Goal: Task Accomplishment & Management: Complete application form

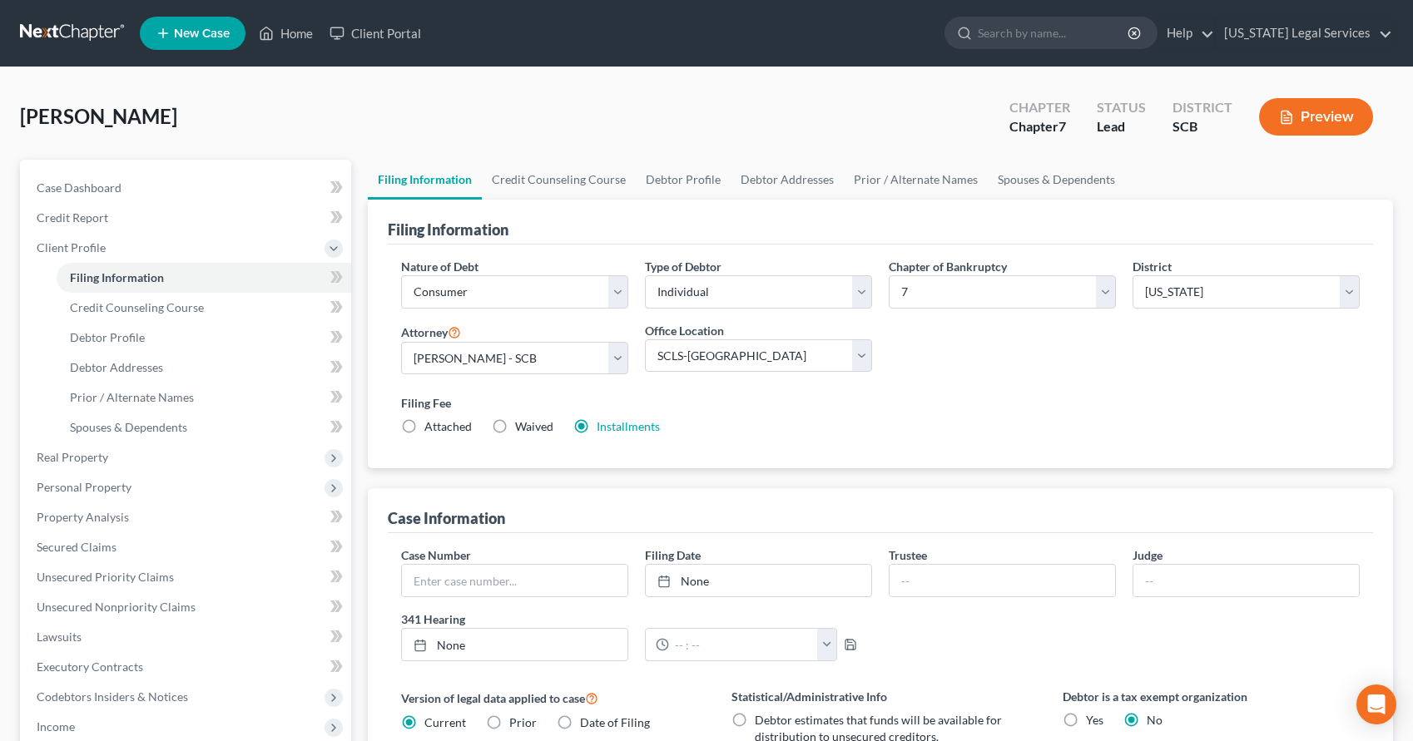
select select "1"
select select "0"
select select "72"
select select "2"
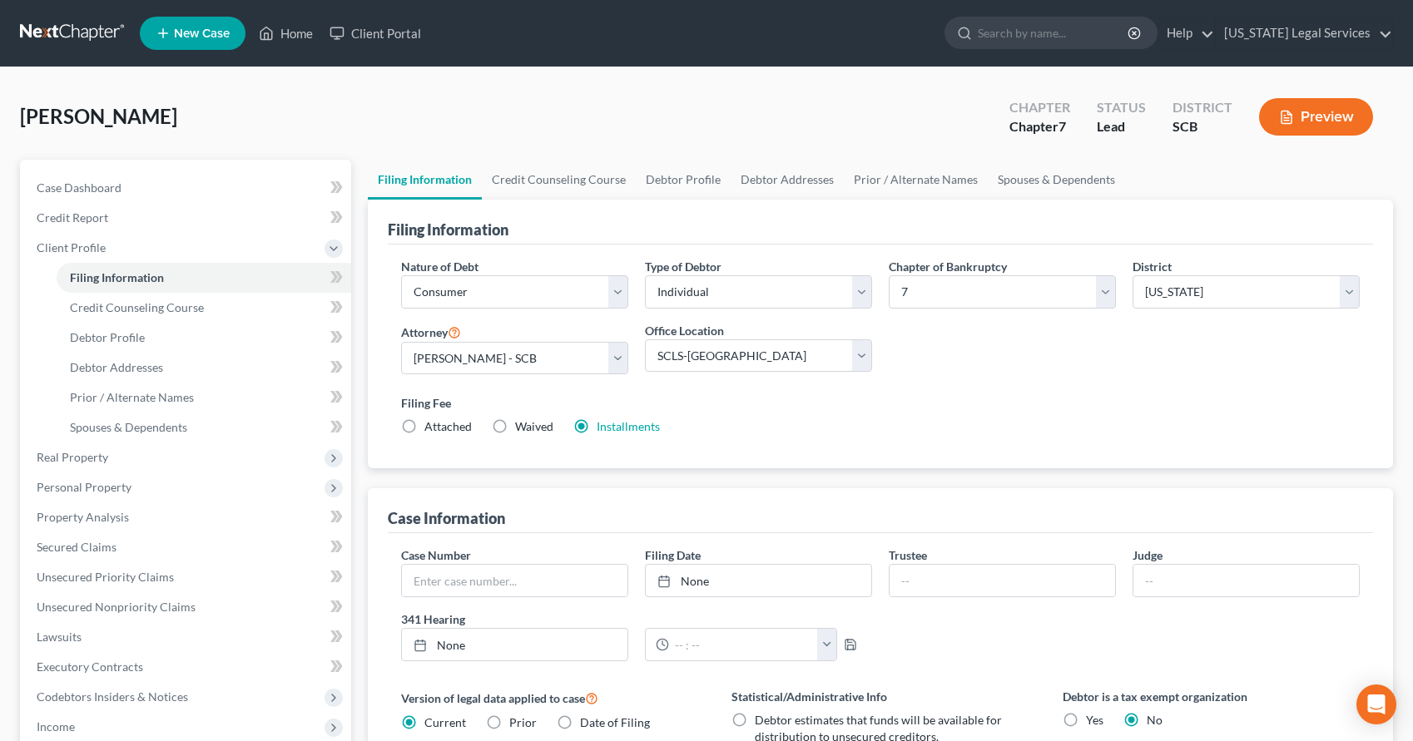
select select "0"
select select "42"
click at [292, 38] on link "Home" at bounding box center [285, 33] width 71 height 30
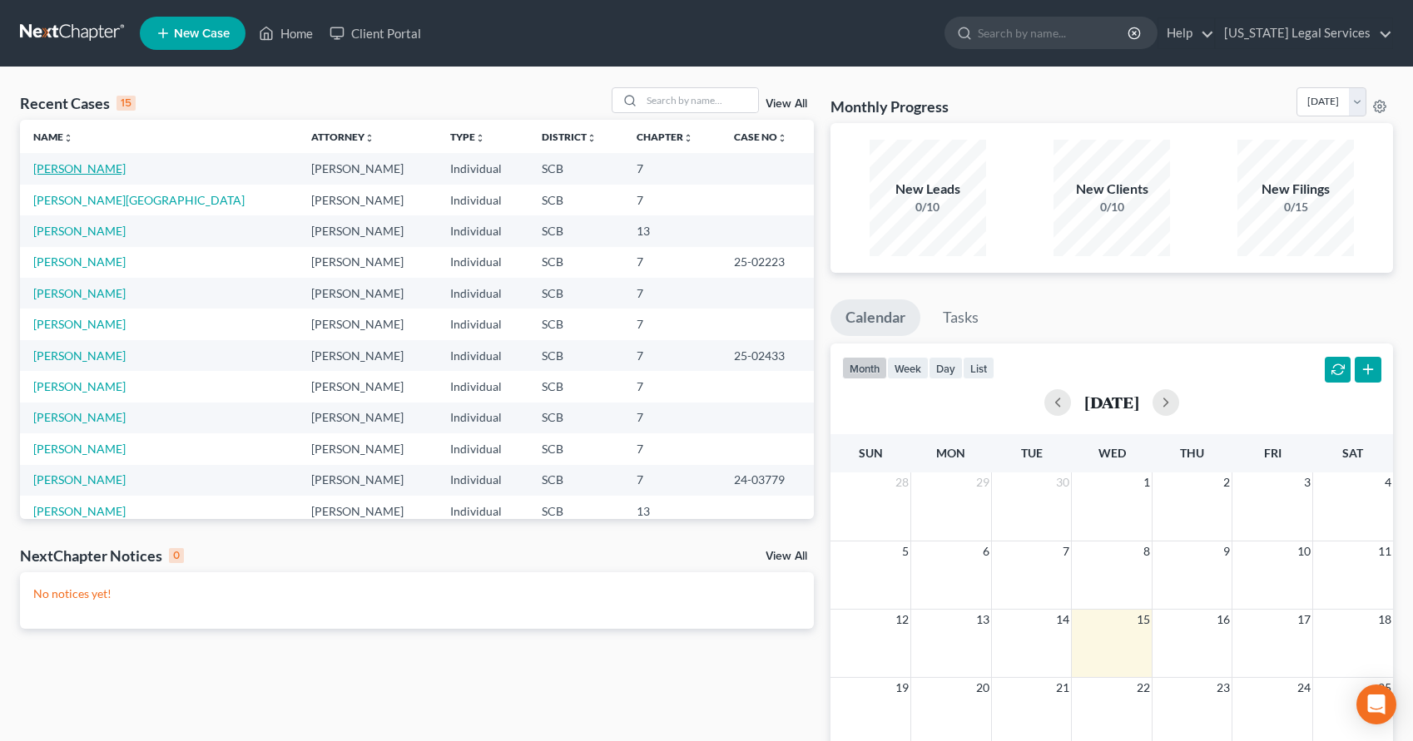
click at [86, 165] on link "[PERSON_NAME]" at bounding box center [79, 168] width 92 height 14
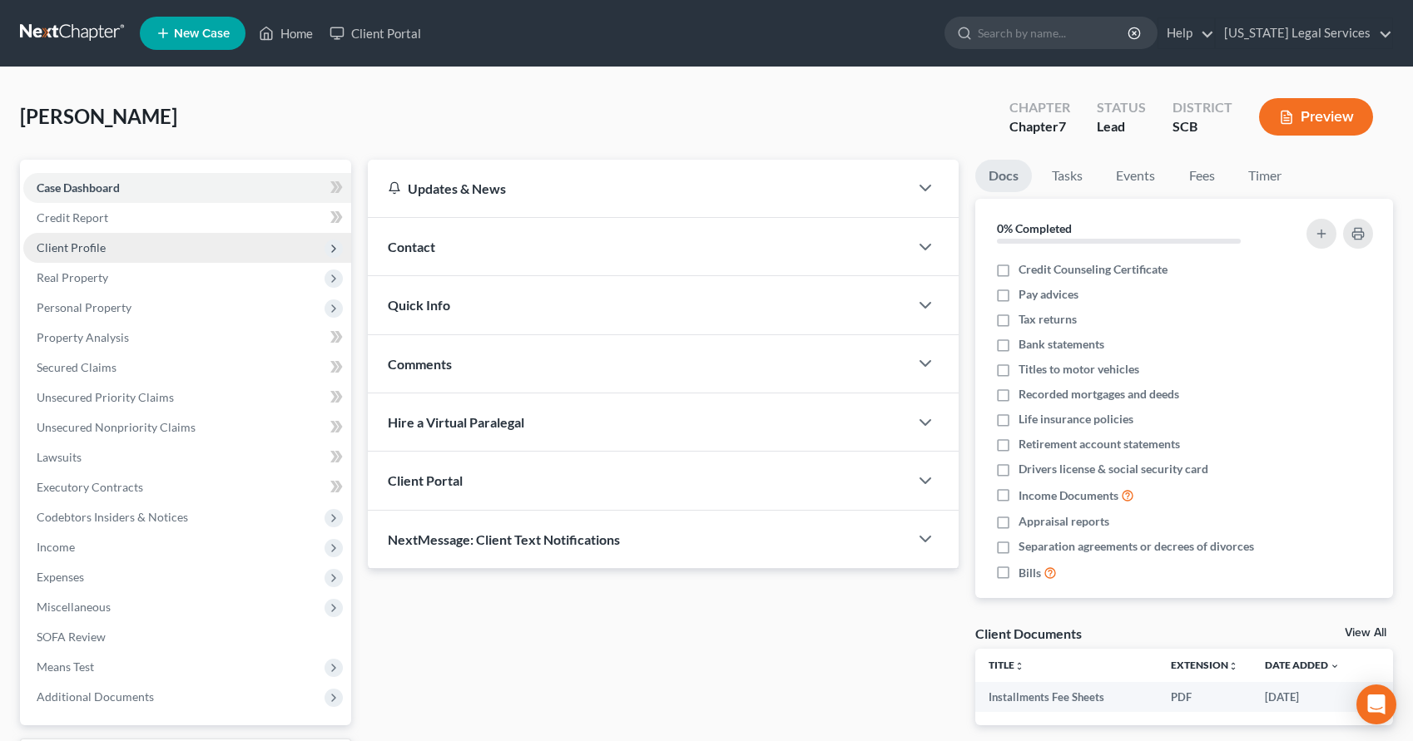
click at [82, 246] on span "Client Profile" at bounding box center [71, 247] width 69 height 14
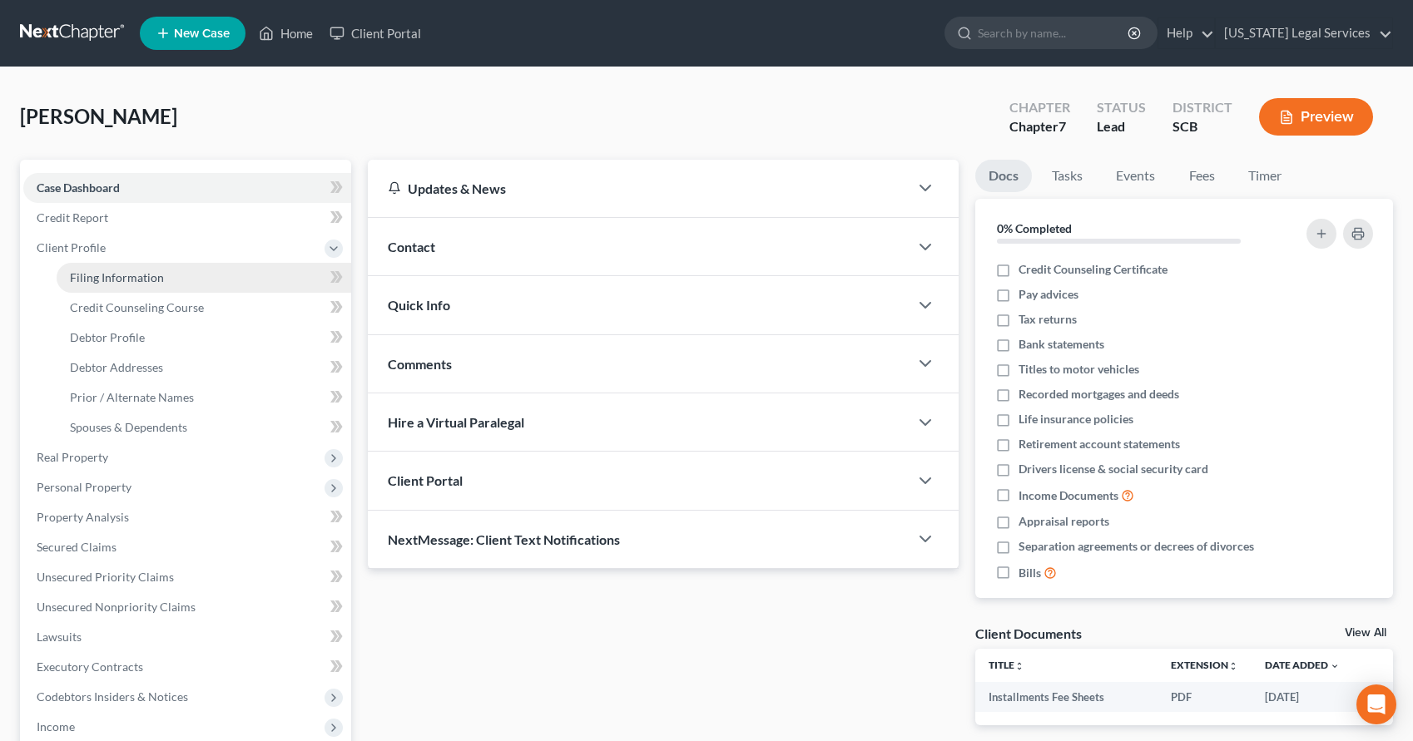
click at [108, 278] on span "Filing Information" at bounding box center [117, 277] width 94 height 14
select select "1"
select select "0"
select select "72"
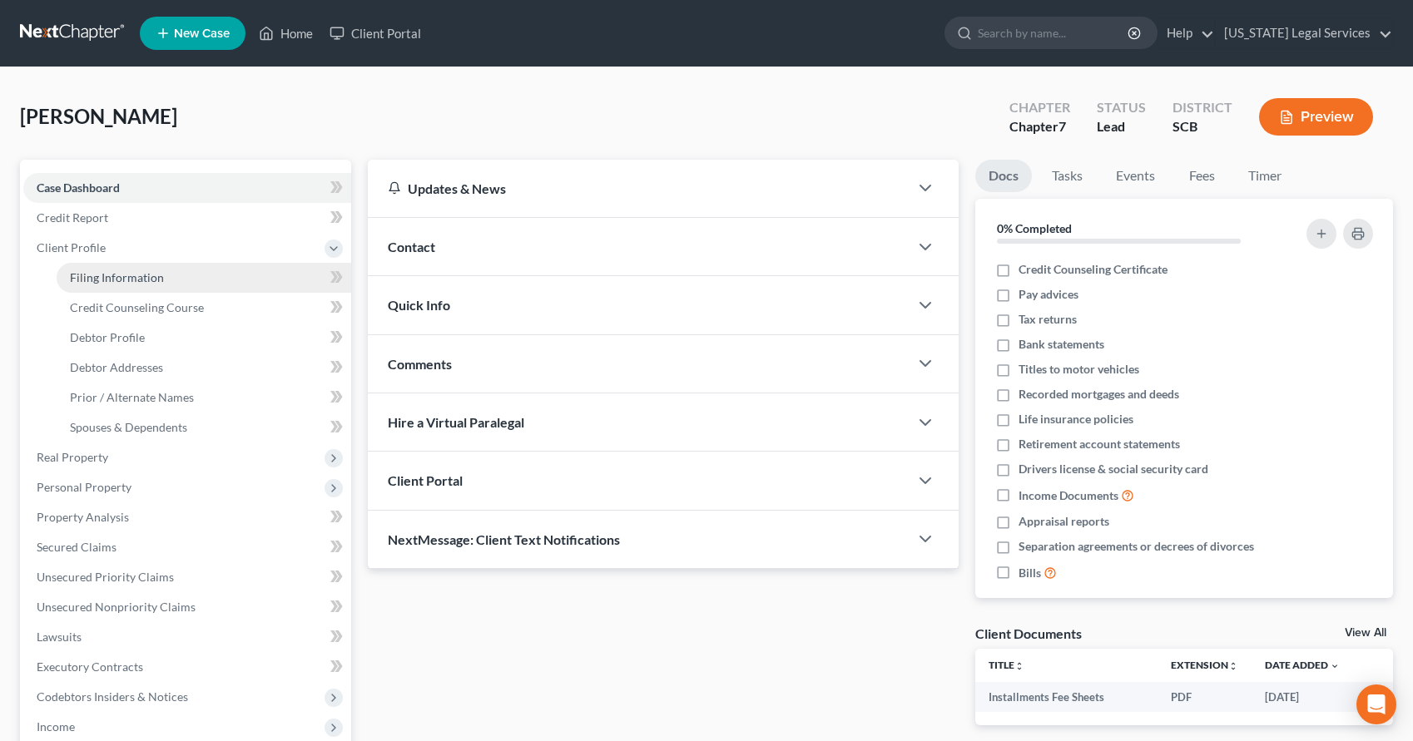
select select "2"
select select "0"
select select "42"
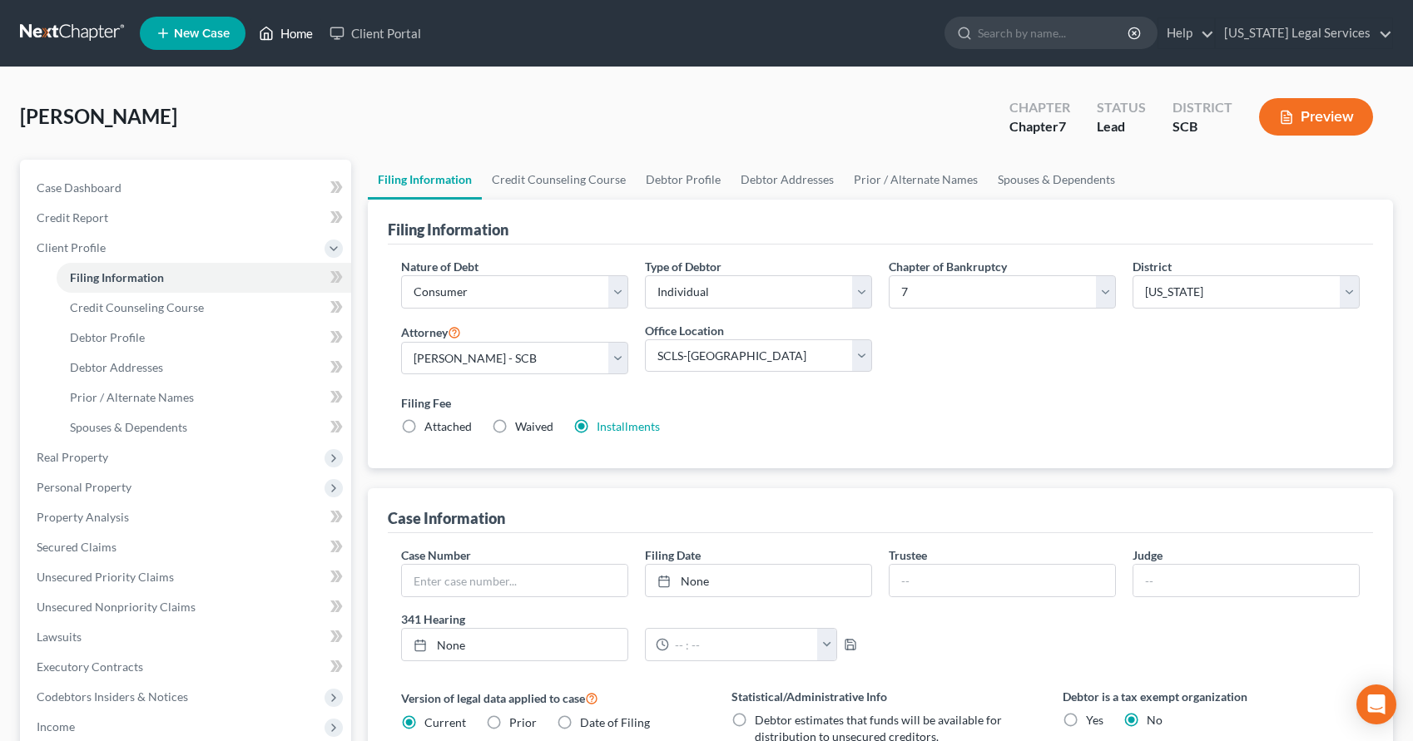
click at [280, 31] on link "Home" at bounding box center [285, 33] width 71 height 30
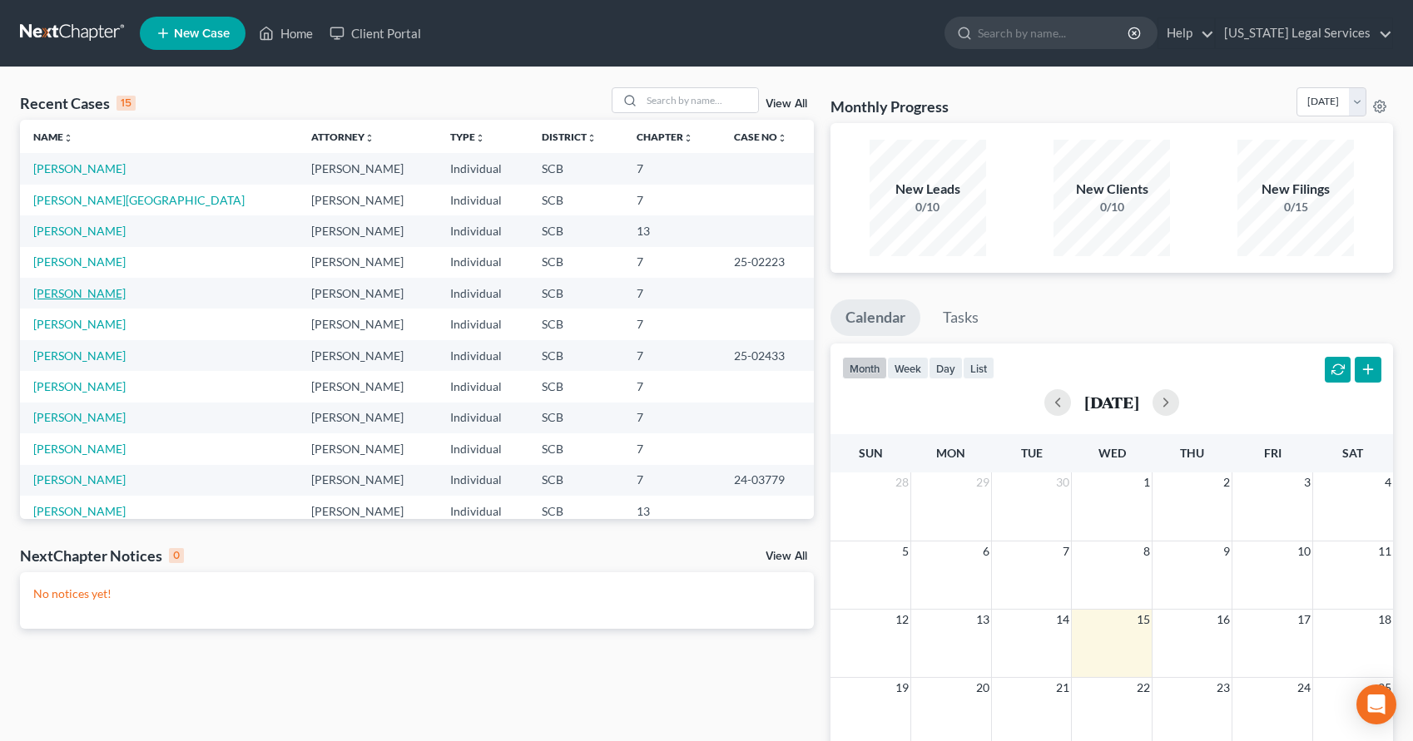
click at [65, 292] on link "[PERSON_NAME]" at bounding box center [79, 293] width 92 height 14
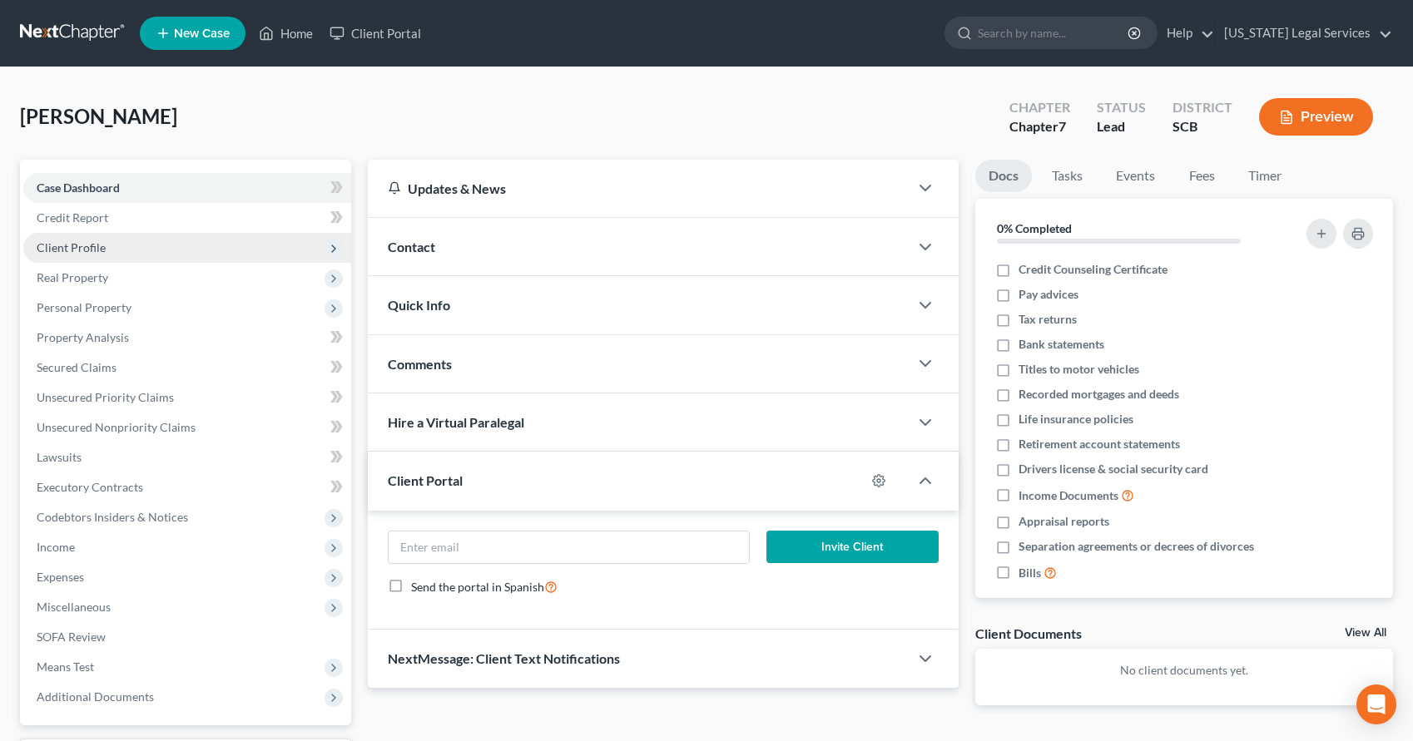
click at [66, 239] on span "Client Profile" at bounding box center [187, 248] width 328 height 30
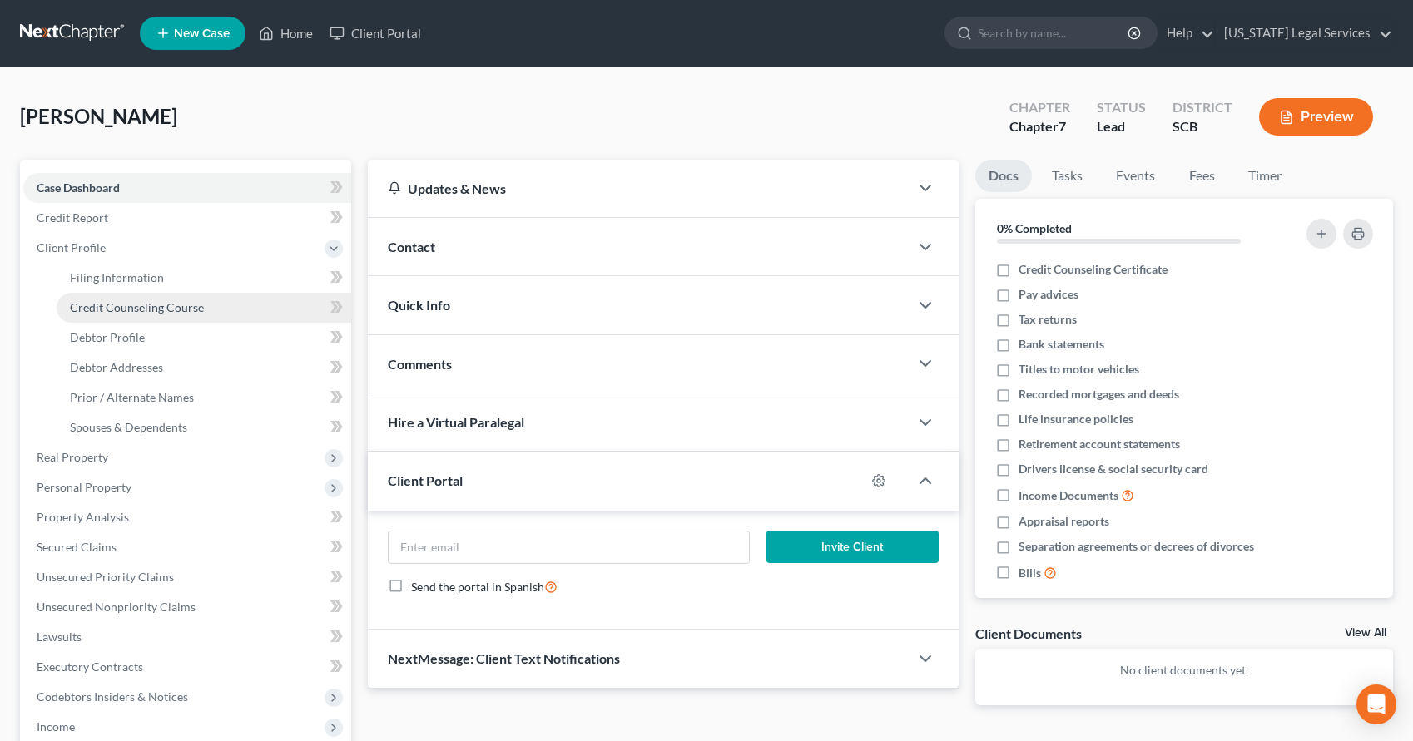
click at [114, 300] on span "Credit Counseling Course" at bounding box center [137, 307] width 134 height 14
